Goal: Book appointment/travel/reservation

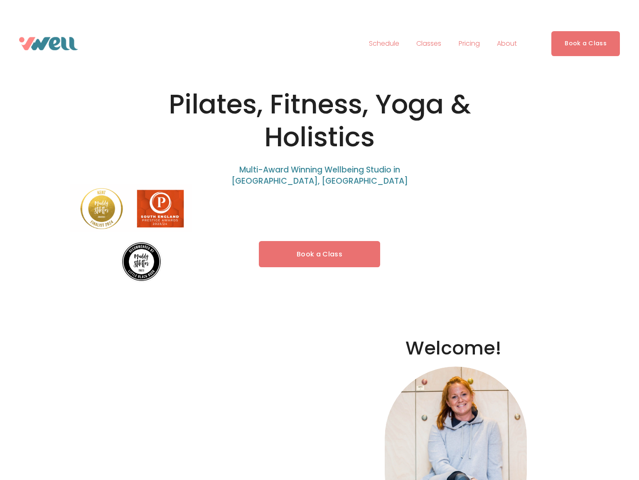
click at [343, 243] on link "Book a Class" at bounding box center [319, 254] width 121 height 26
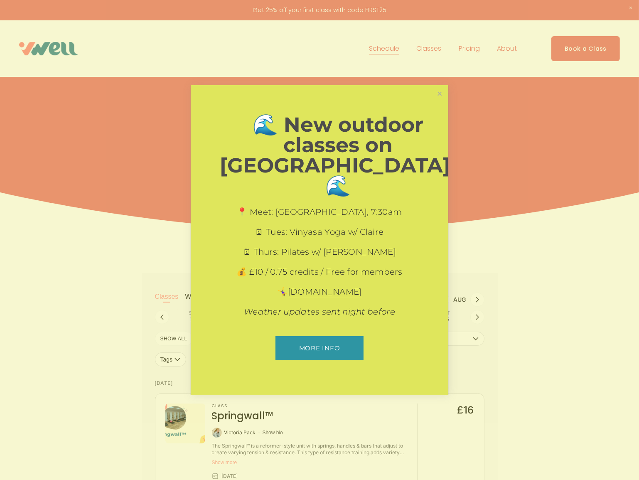
click at [441, 101] on link "Close" at bounding box center [440, 93] width 15 height 15
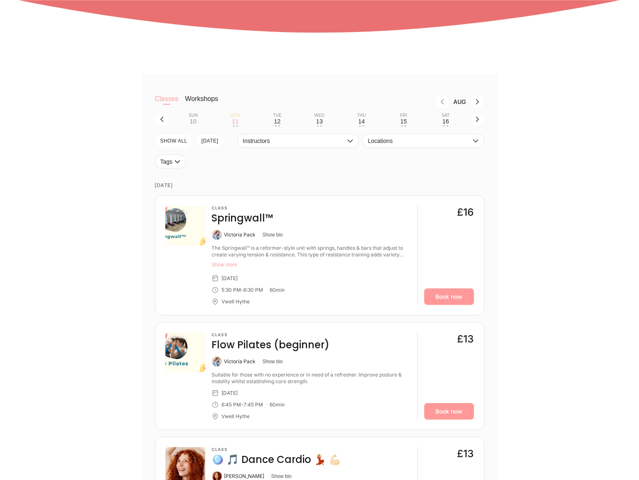
scroll to position [227, 0]
